Goal: Information Seeking & Learning: Compare options

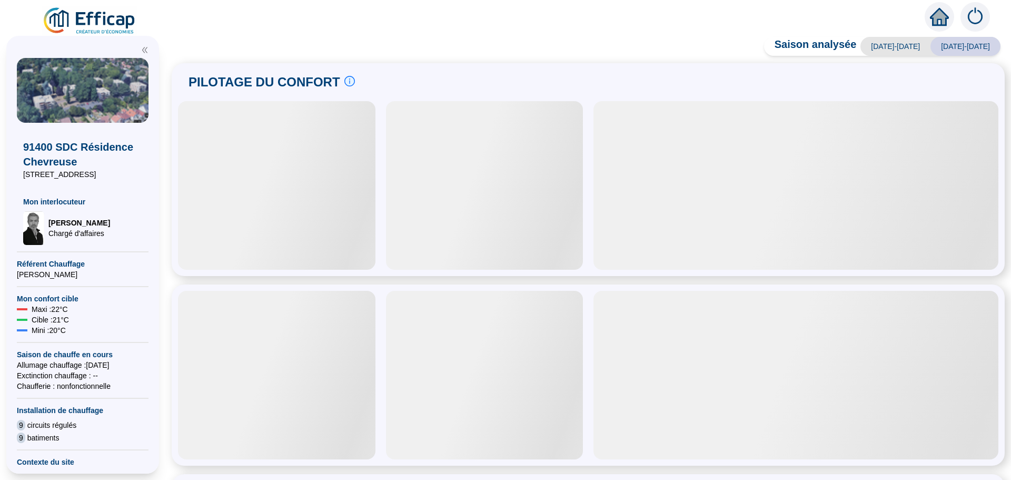
click at [347, 161] on div at bounding box center [277, 185] width 198 height 169
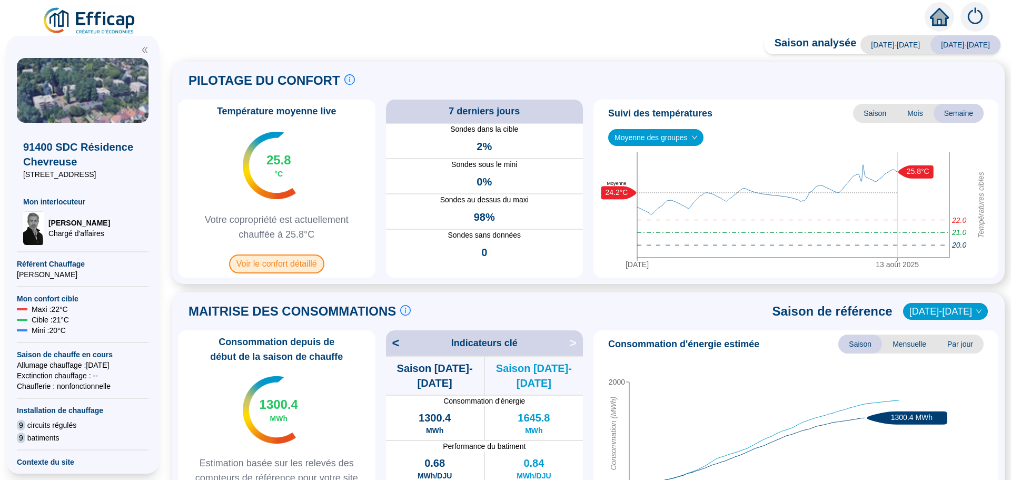
click at [297, 266] on span "Voir le confort détaillé" at bounding box center [276, 263] width 95 height 19
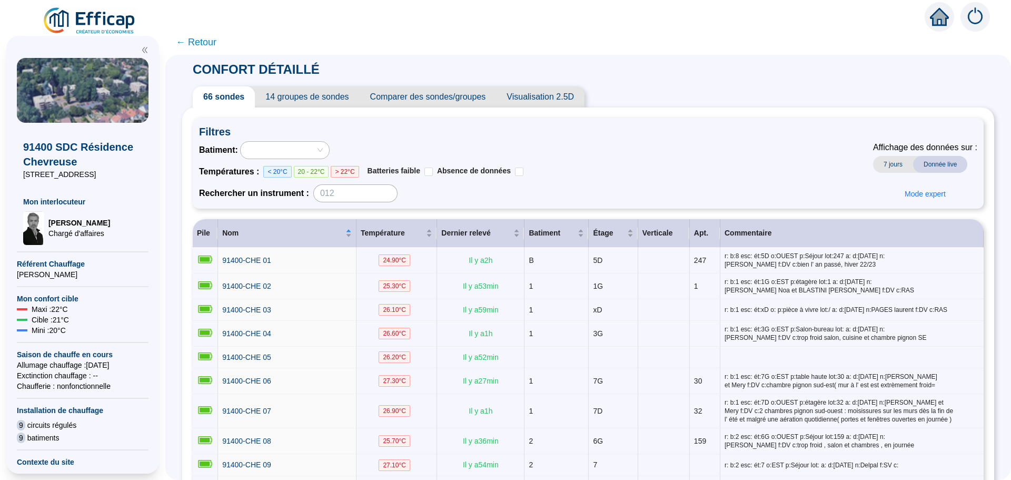
click at [470, 102] on span "Comparer des sondes/groupes" at bounding box center [428, 96] width 137 height 21
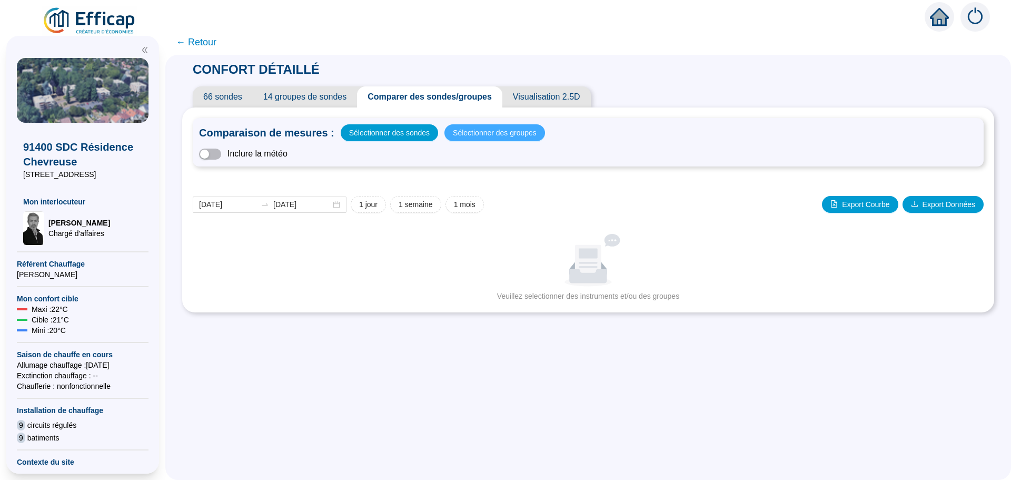
click at [489, 129] on span "Sélectionner des groupes" at bounding box center [495, 132] width 84 height 15
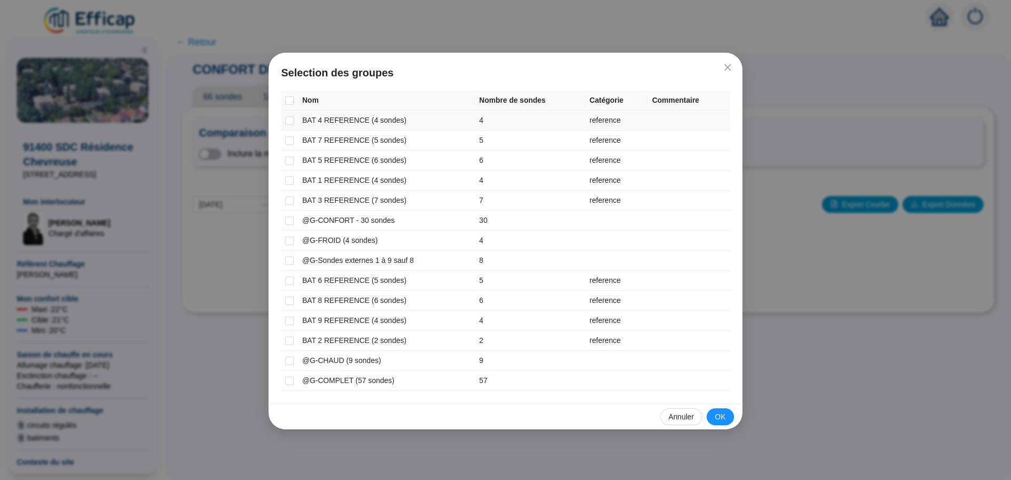
click at [290, 124] on input "checkbox" at bounding box center [290, 120] width 8 height 8
checkbox input "true"
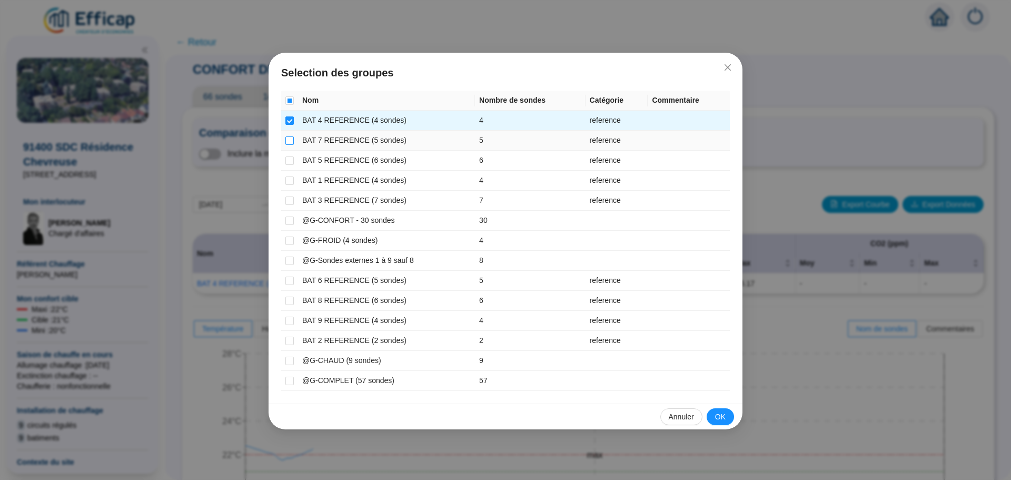
click at [290, 139] on input "checkbox" at bounding box center [290, 140] width 8 height 8
checkbox input "true"
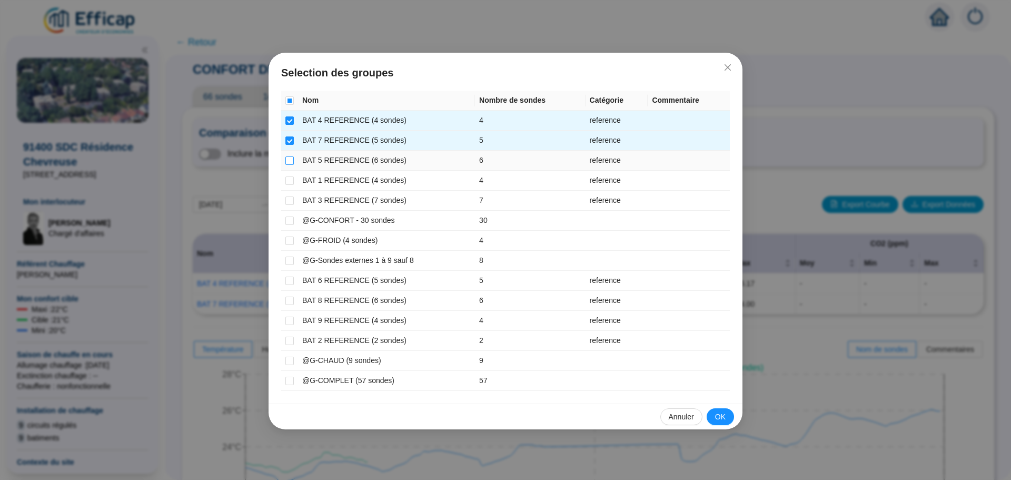
click at [292, 161] on input "checkbox" at bounding box center [290, 160] width 8 height 8
checkbox input "true"
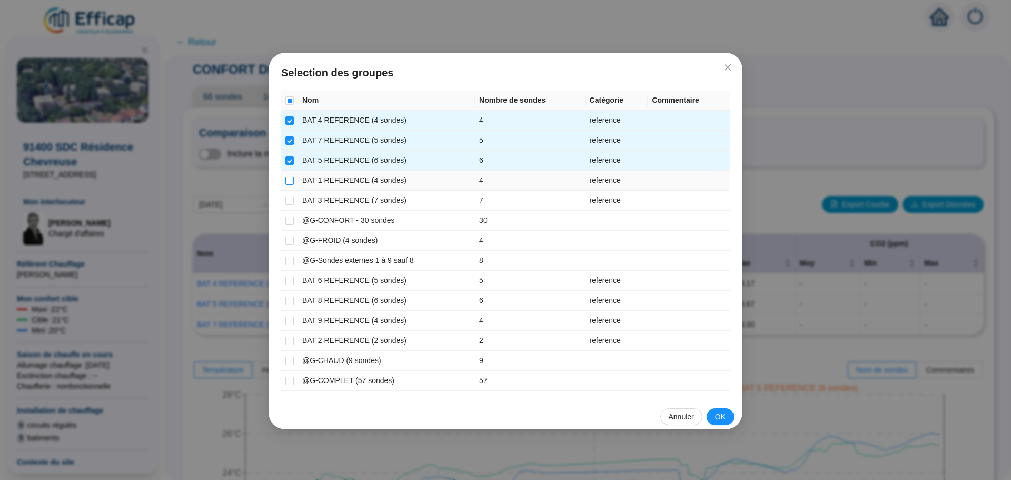
click at [292, 180] on input "checkbox" at bounding box center [290, 180] width 8 height 8
checkbox input "true"
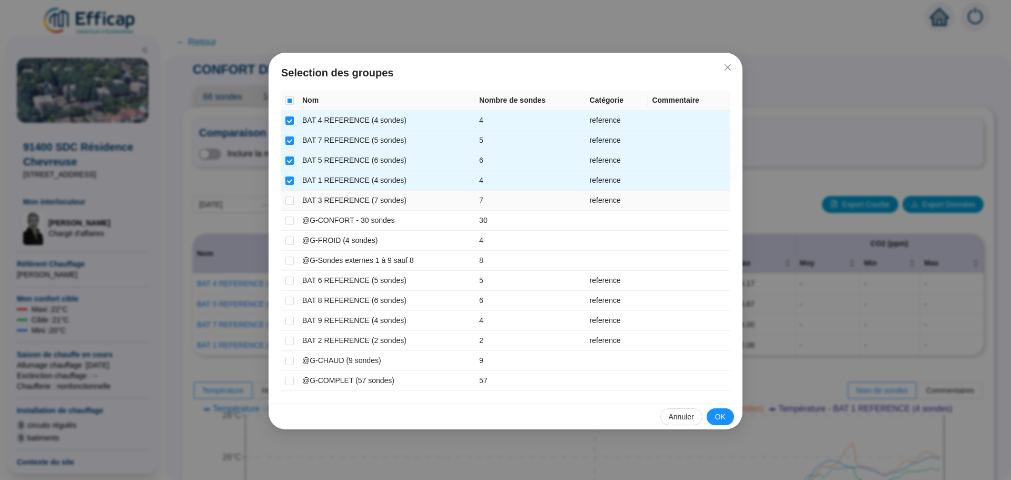
click at [290, 194] on td at bounding box center [289, 201] width 17 height 20
click at [290, 198] on input "checkbox" at bounding box center [290, 200] width 8 height 8
checkbox input "true"
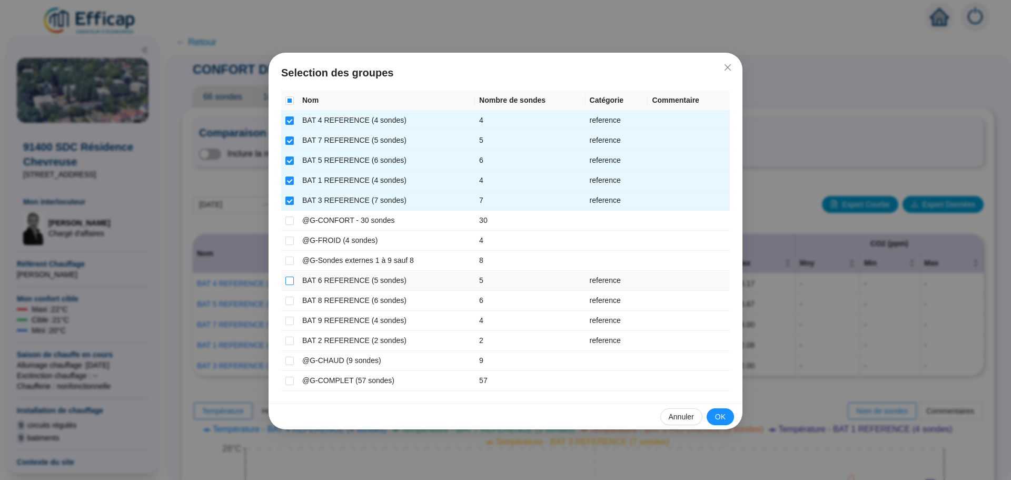
click at [288, 277] on input "checkbox" at bounding box center [290, 281] width 8 height 8
checkbox input "true"
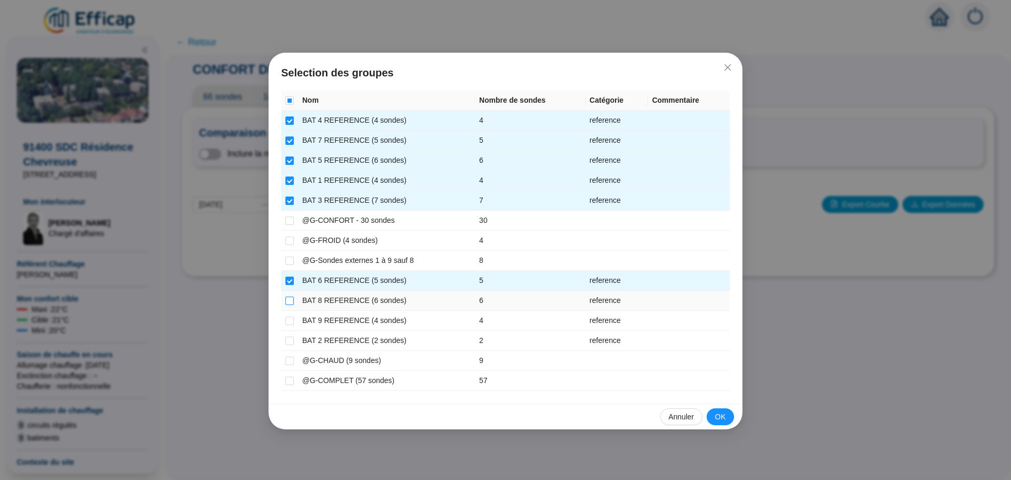
click at [286, 301] on input "checkbox" at bounding box center [290, 301] width 8 height 8
checkbox input "true"
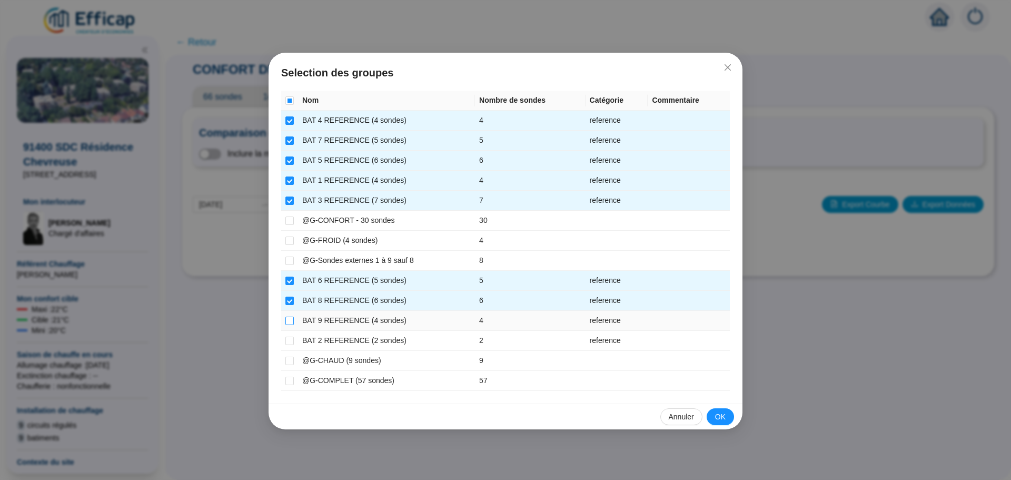
click at [288, 322] on input "checkbox" at bounding box center [290, 321] width 8 height 8
checkbox input "true"
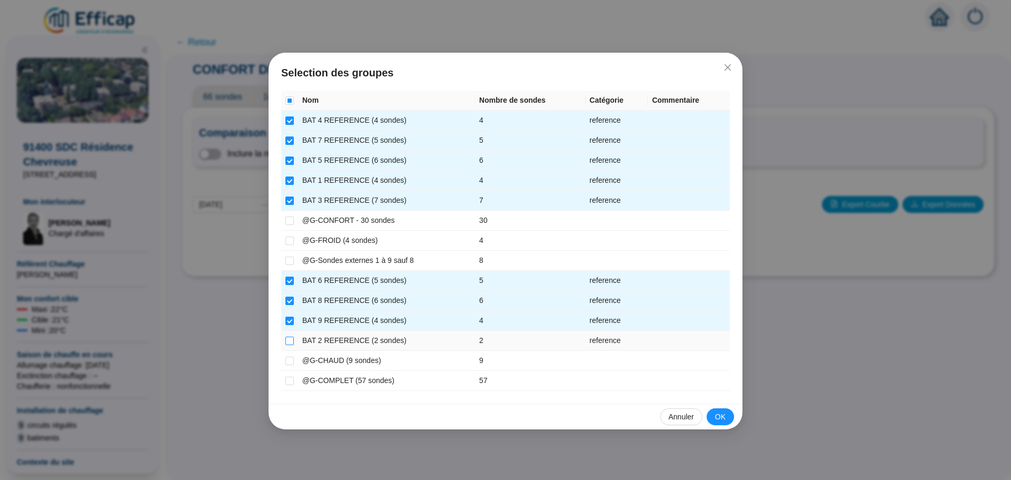
click at [291, 342] on input "checkbox" at bounding box center [290, 341] width 8 height 8
checkbox input "true"
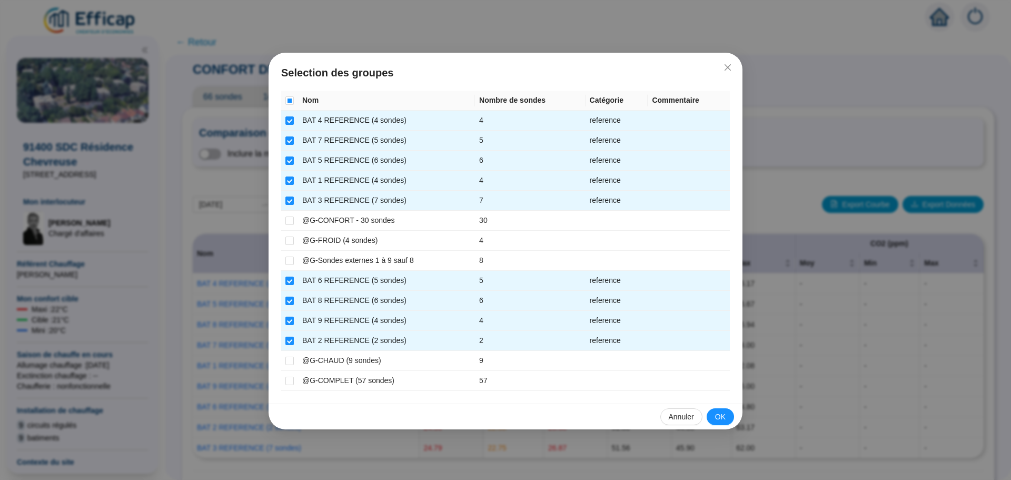
click at [711, 421] on button "OK" at bounding box center [720, 416] width 27 height 17
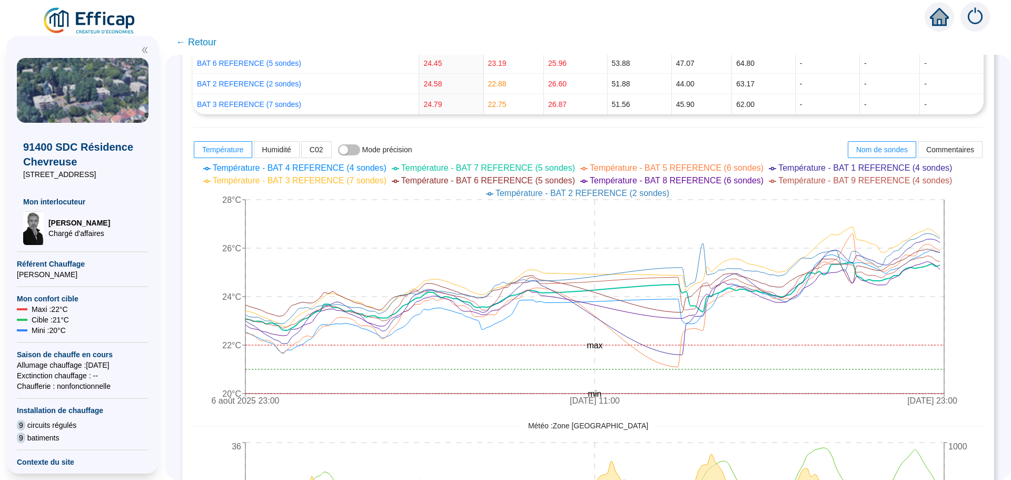
scroll to position [369, 0]
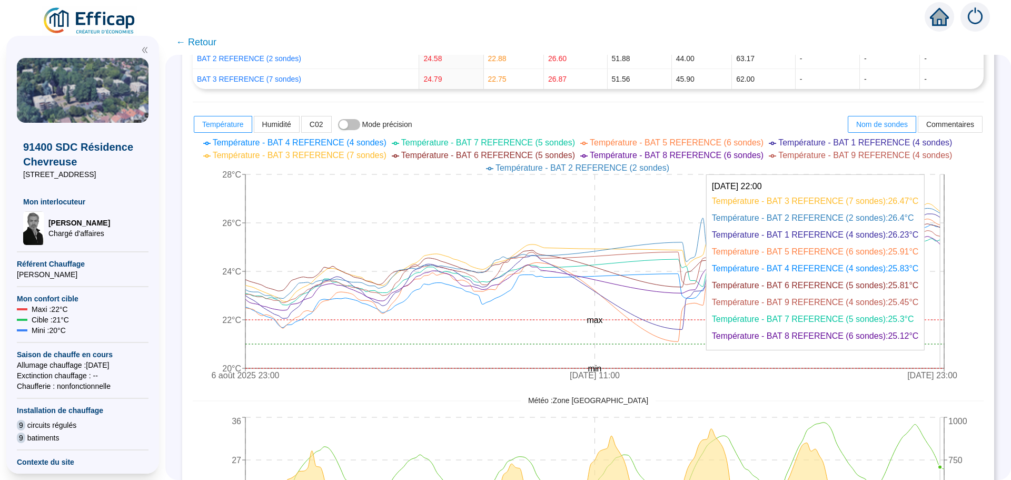
drag, startPoint x: 948, startPoint y: 224, endPoint x: 999, endPoint y: 236, distance: 52.4
click at [999, 236] on div "CONFORT DÉTAILLÉ 66 sondes 14 groupes de sondes Comparer des sondes/groupes Vis…" at bounding box center [588, 267] width 846 height 425
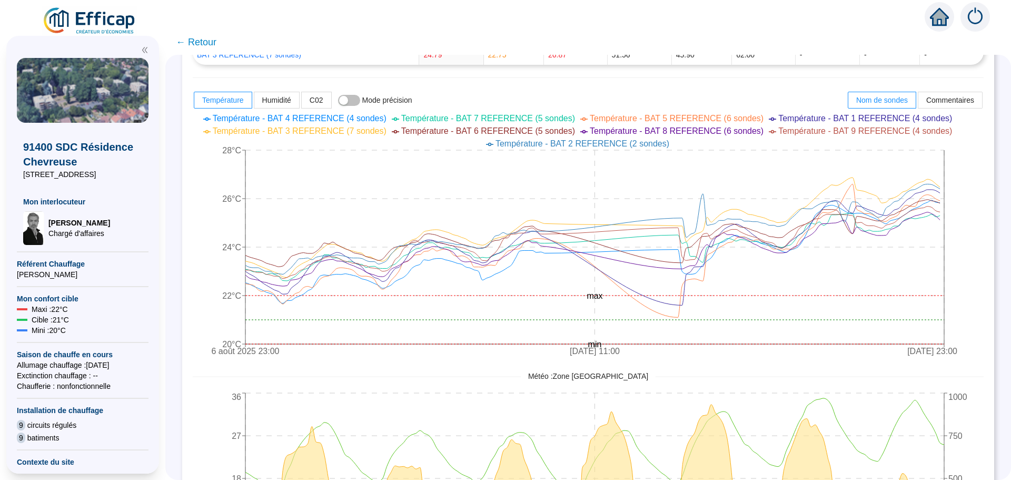
scroll to position [410, 0]
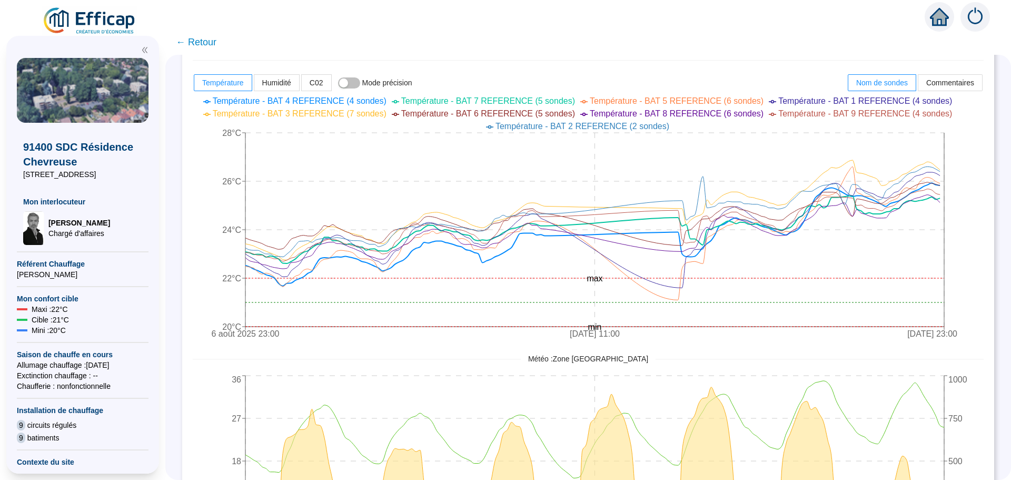
click at [193, 41] on span "← Retour" at bounding box center [196, 42] width 41 height 15
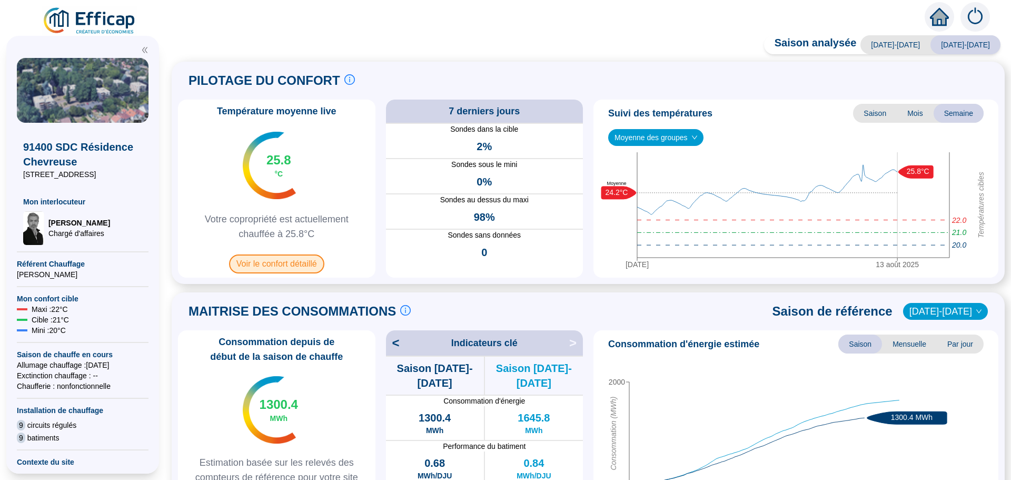
click at [272, 267] on span "Voir le confort détaillé" at bounding box center [276, 263] width 95 height 19
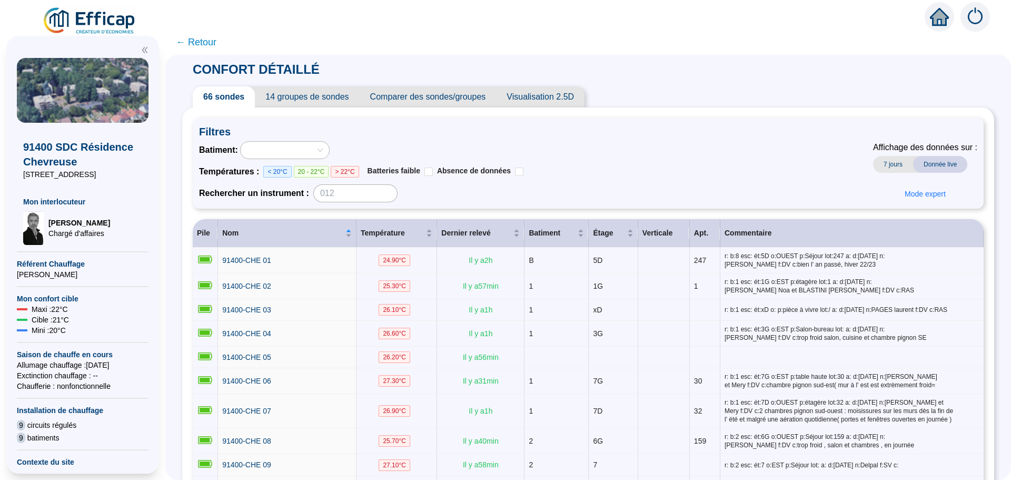
click at [479, 96] on span "Comparer des sondes/groupes" at bounding box center [428, 96] width 137 height 21
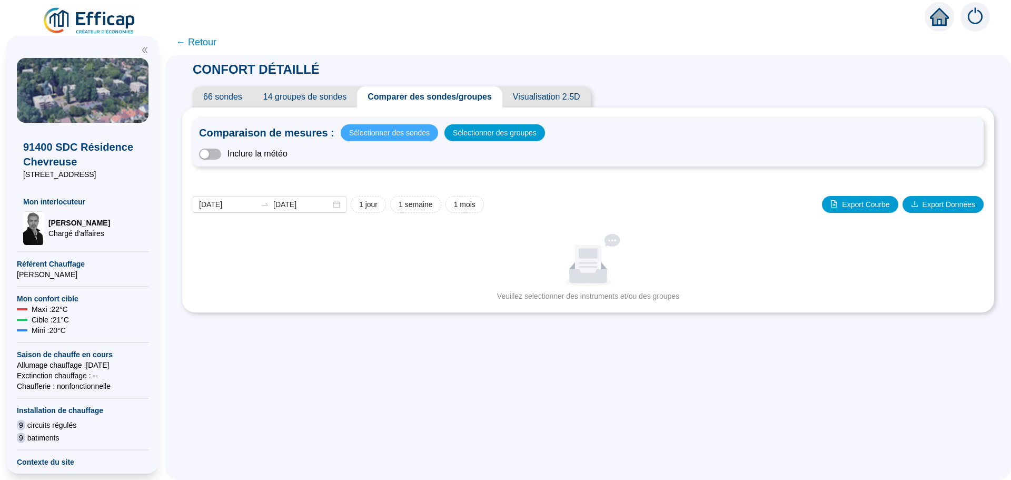
click at [426, 136] on span "Sélectionner des sondes" at bounding box center [389, 132] width 81 height 15
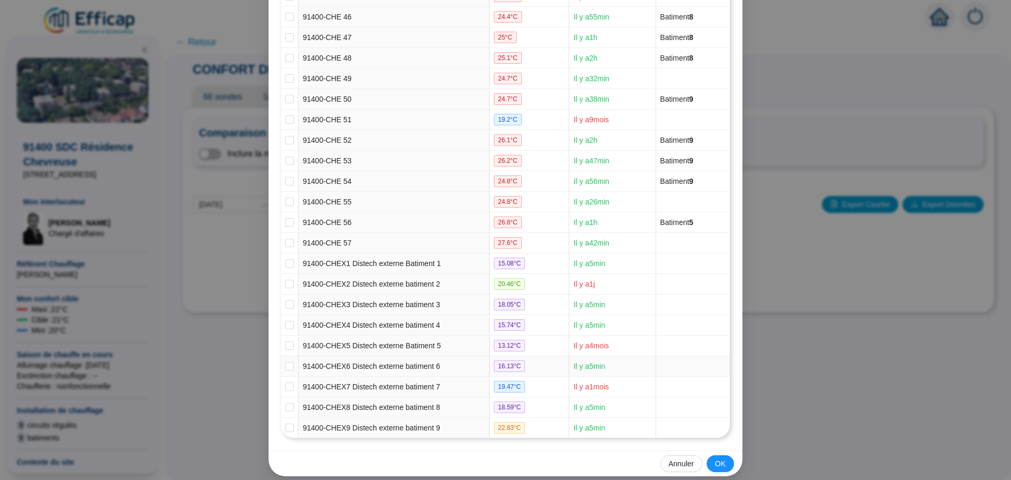
scroll to position [1078, 0]
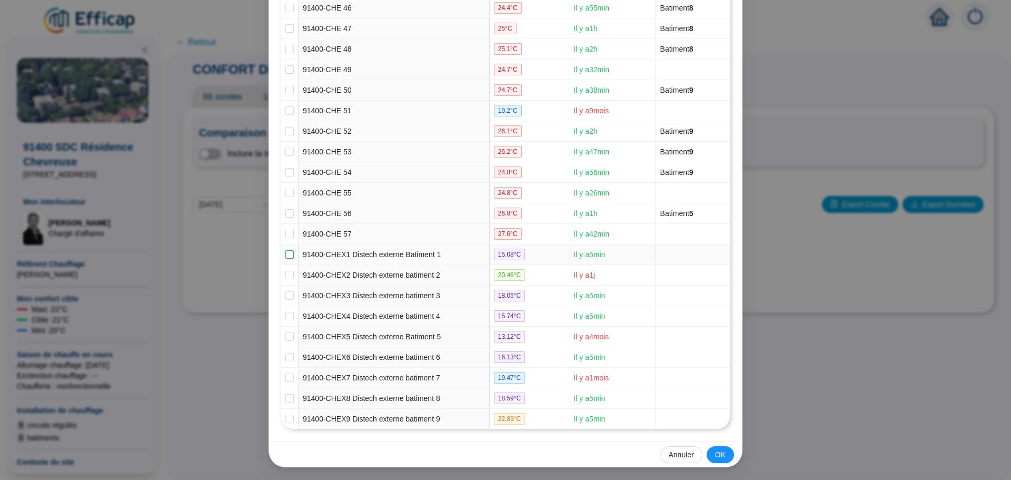
click at [286, 254] on input "checkbox" at bounding box center [290, 254] width 8 height 8
checkbox input "true"
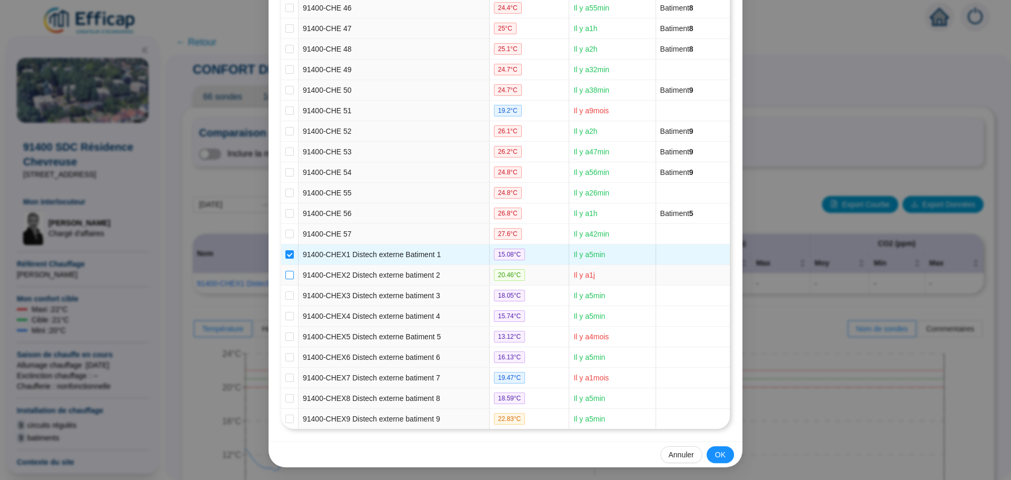
click at [286, 274] on input "checkbox" at bounding box center [290, 275] width 8 height 8
checkbox input "true"
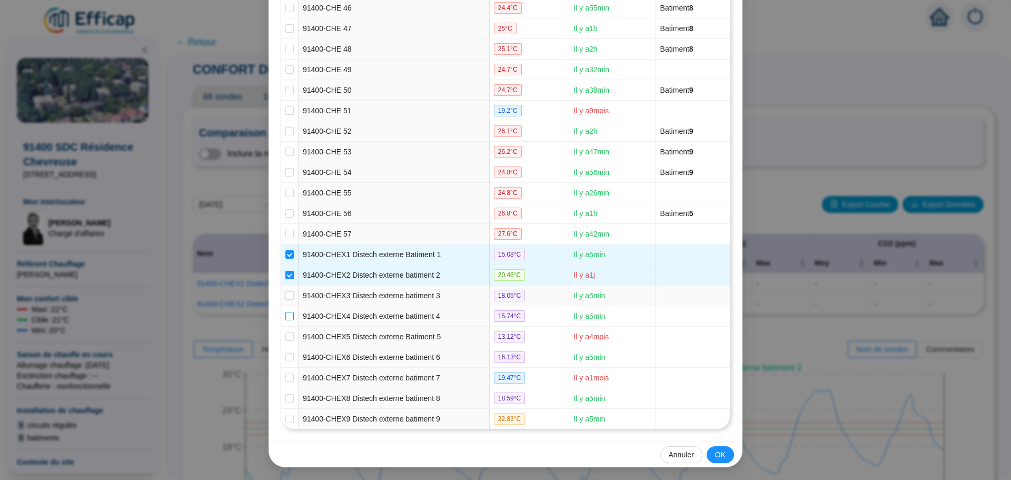
drag, startPoint x: 287, startPoint y: 294, endPoint x: 286, endPoint y: 315, distance: 21.1
click at [287, 296] on input "checkbox" at bounding box center [290, 295] width 8 height 8
checkbox input "true"
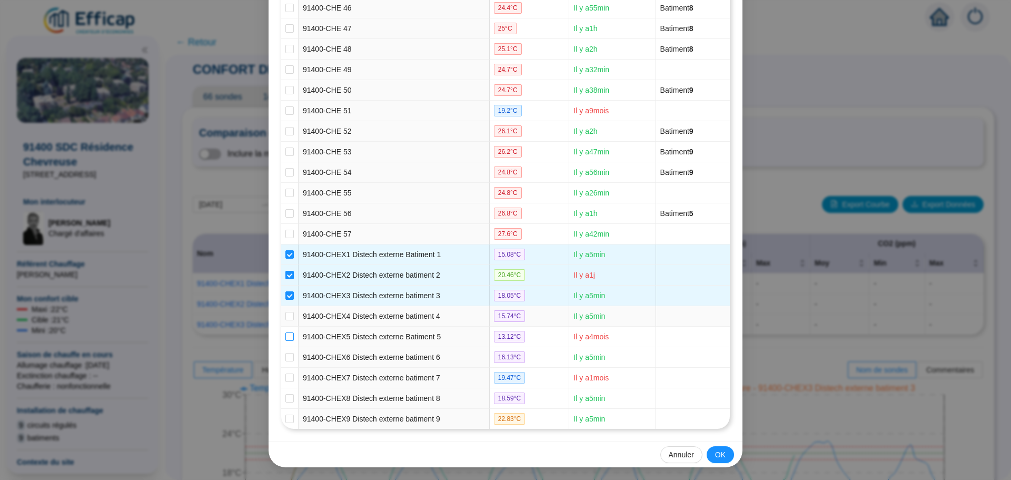
drag, startPoint x: 286, startPoint y: 315, endPoint x: 286, endPoint y: 333, distance: 17.9
click at [286, 319] on input "checkbox" at bounding box center [290, 316] width 8 height 8
checkbox input "true"
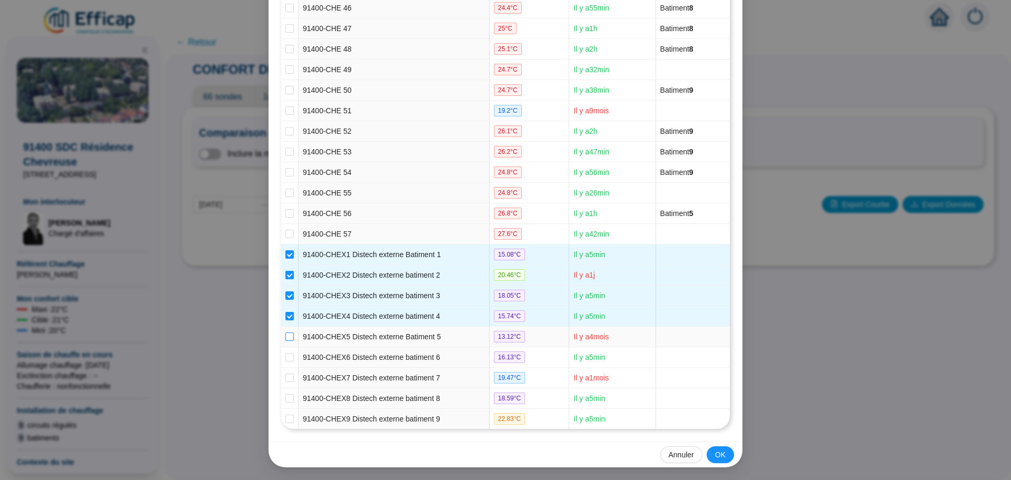
drag, startPoint x: 286, startPoint y: 333, endPoint x: 284, endPoint y: 346, distance: 13.3
click at [286, 334] on input "checkbox" at bounding box center [290, 336] width 8 height 8
checkbox input "true"
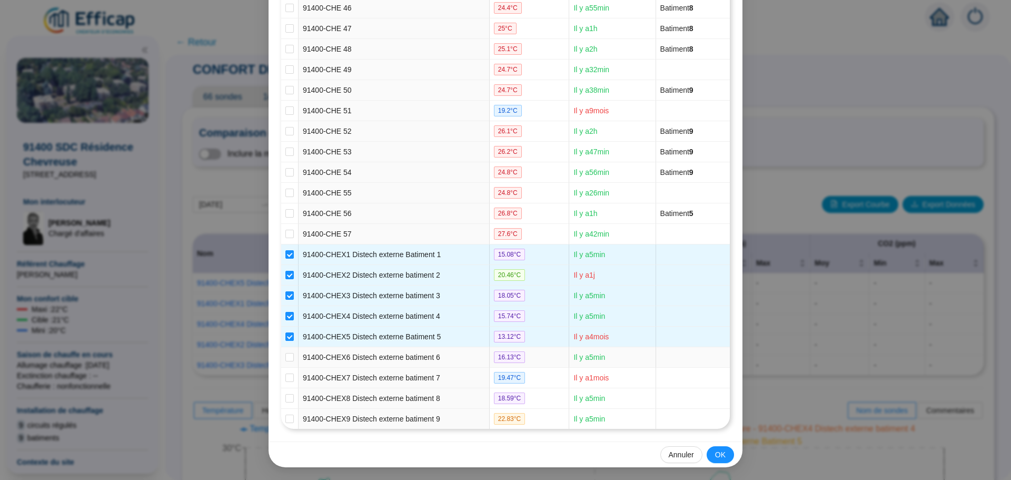
drag, startPoint x: 287, startPoint y: 360, endPoint x: 288, endPoint y: 369, distance: 9.0
click at [287, 361] on label at bounding box center [290, 357] width 8 height 11
click at [287, 361] on input "checkbox" at bounding box center [290, 357] width 8 height 8
checkbox input "true"
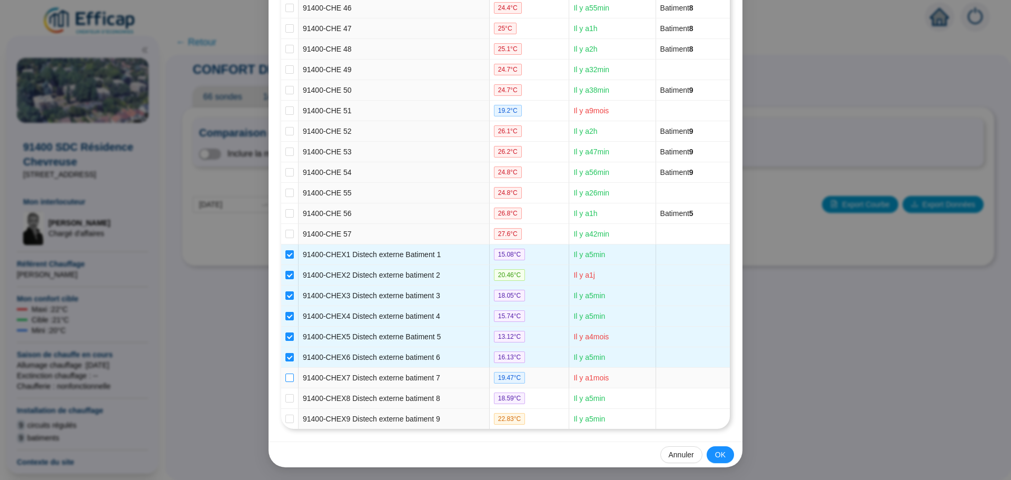
click at [288, 381] on input "checkbox" at bounding box center [290, 378] width 8 height 8
checkbox input "true"
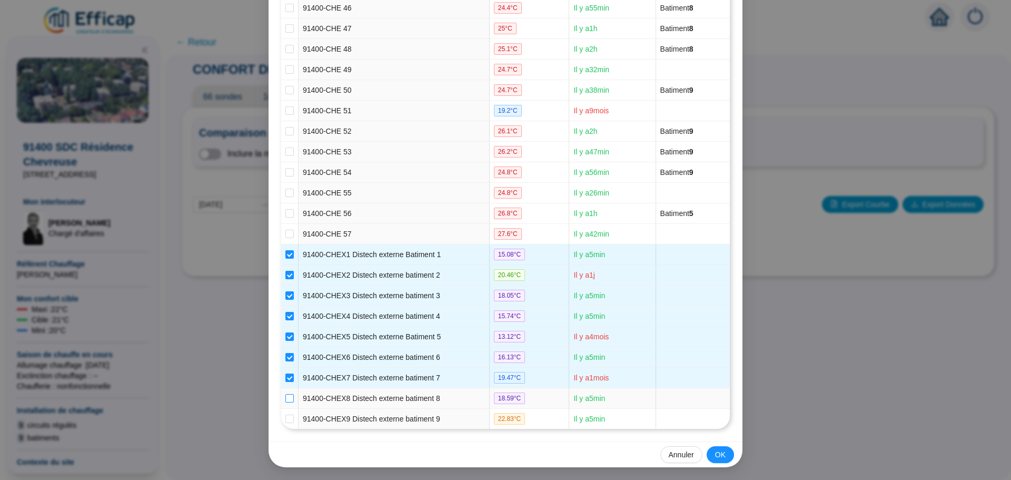
click at [286, 400] on input "checkbox" at bounding box center [290, 398] width 8 height 8
checkbox input "true"
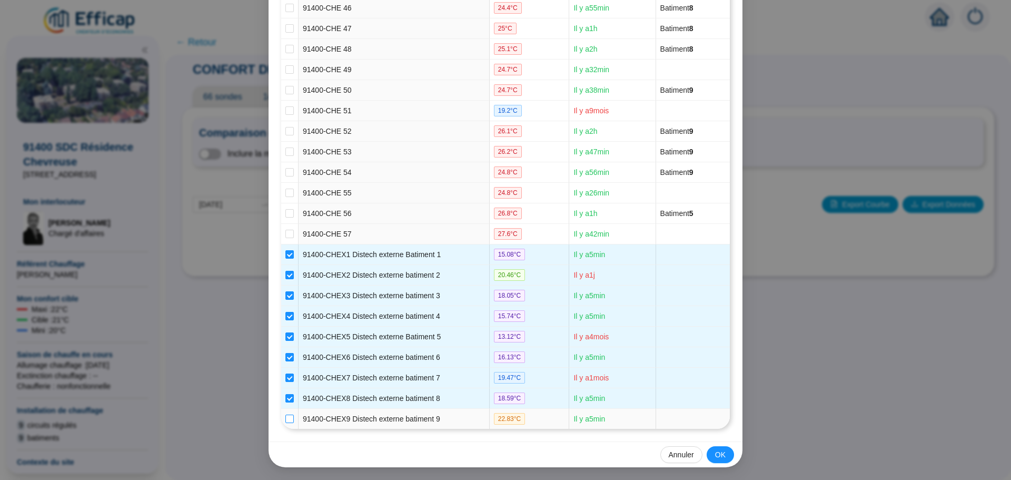
click at [286, 416] on input "checkbox" at bounding box center [290, 419] width 8 height 8
checkbox input "true"
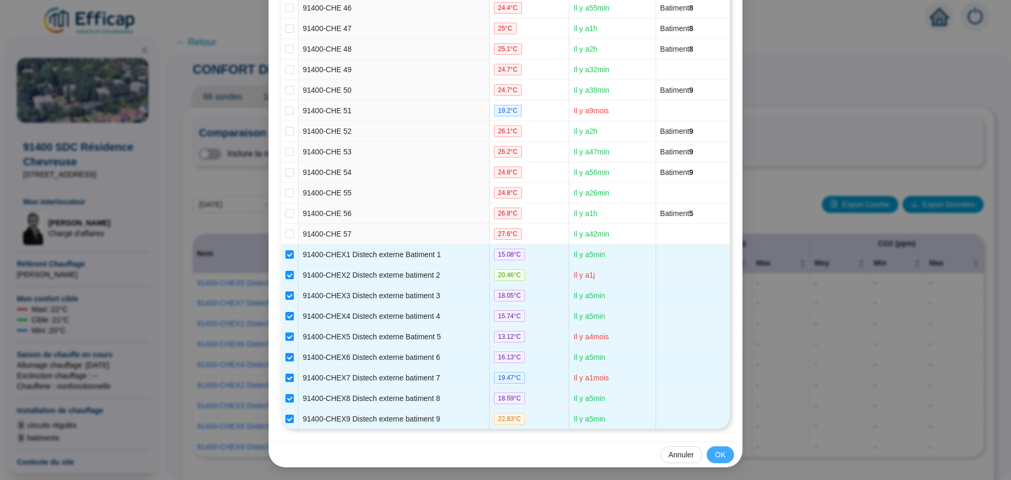
click at [715, 450] on span "OK" at bounding box center [720, 454] width 11 height 11
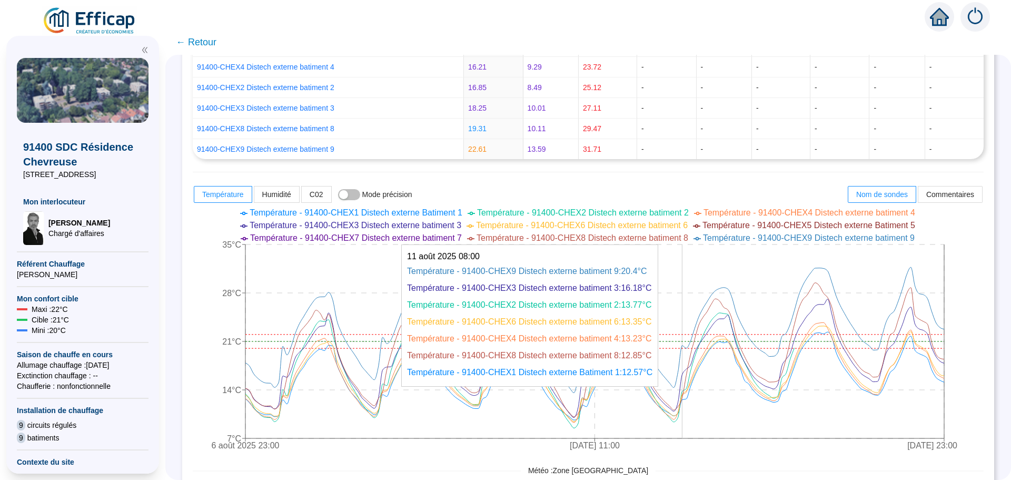
scroll to position [316, 0]
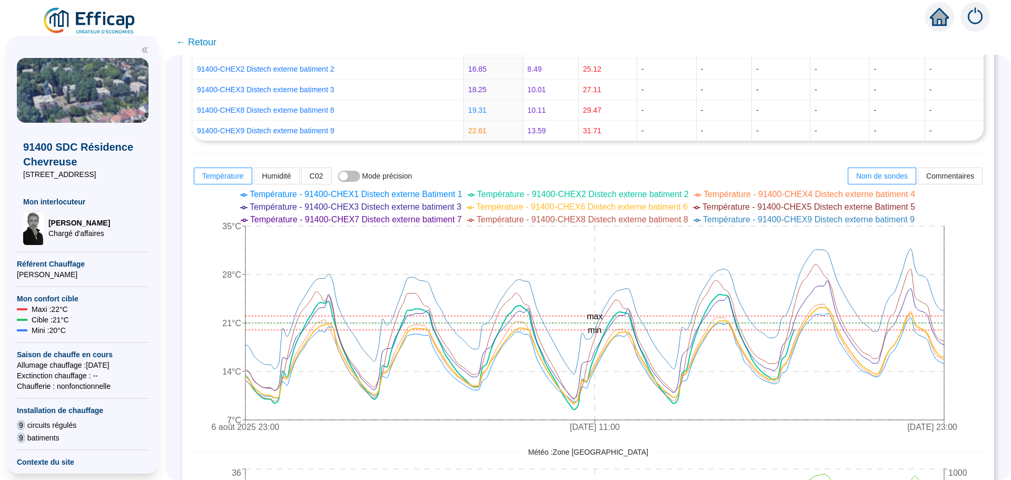
click at [198, 41] on span "← Retour" at bounding box center [196, 42] width 41 height 15
click at [205, 40] on div "← Retour CONFORT DÉTAILLÉ 66 sondes 14 groupes de sondes Comparer des sondes/gr…" at bounding box center [588, 255] width 846 height 450
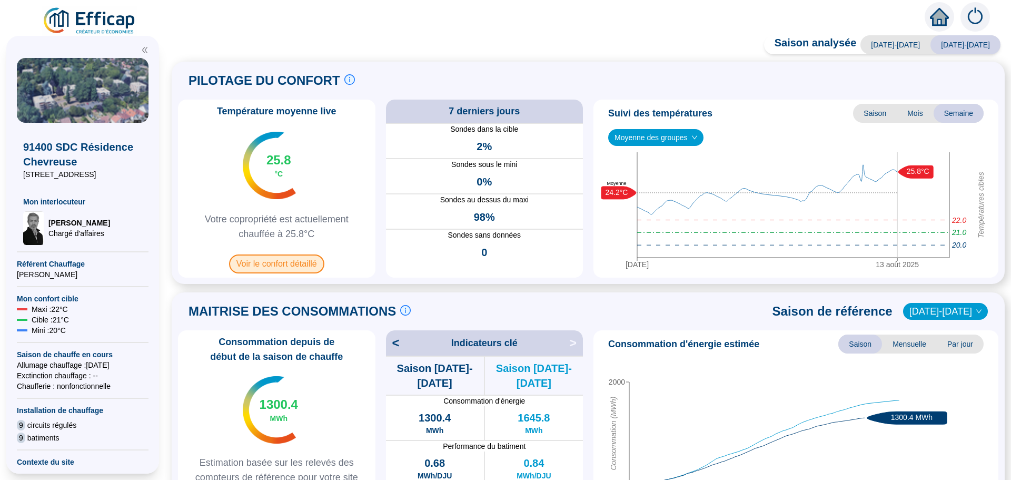
click at [300, 260] on span "Voir le confort détaillé" at bounding box center [276, 263] width 95 height 19
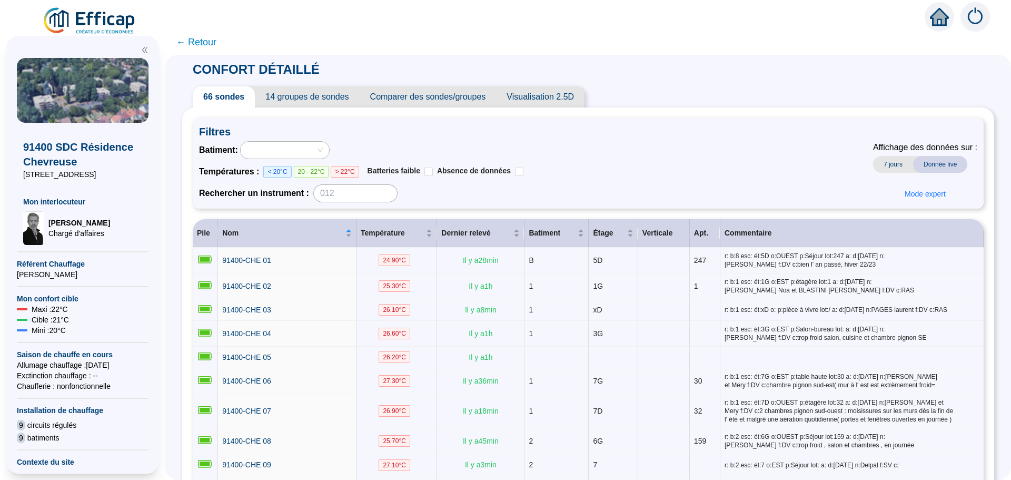
click at [475, 96] on span "Comparer des sondes/groupes" at bounding box center [428, 96] width 137 height 21
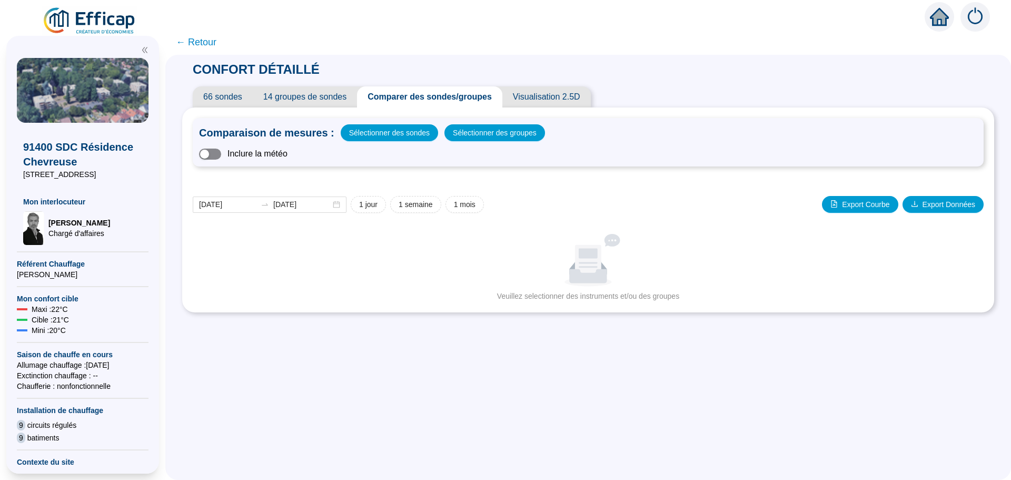
click at [221, 153] on span "button" at bounding box center [210, 154] width 22 height 11
